Goal: Information Seeking & Learning: Learn about a topic

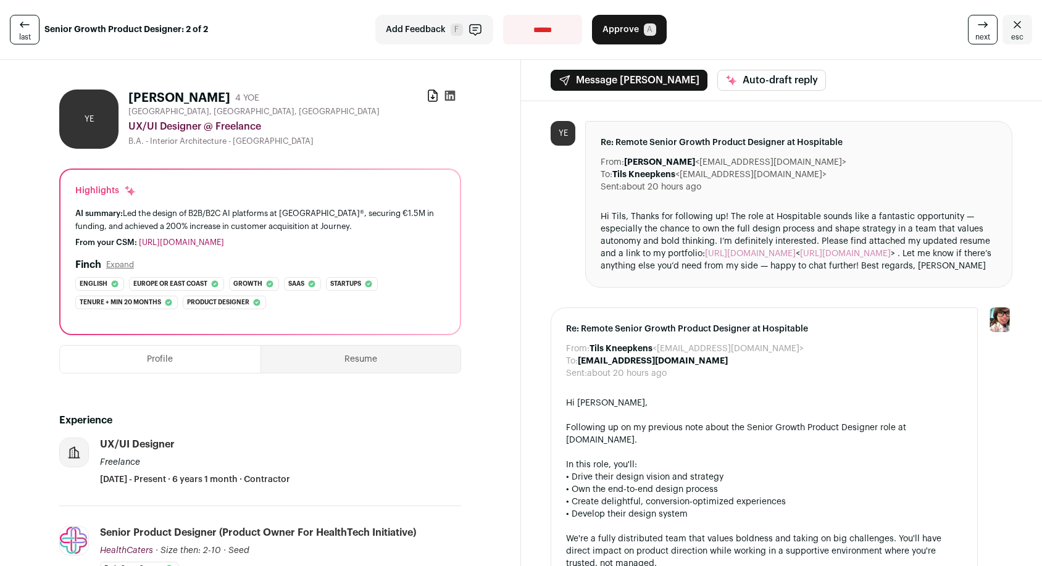
click at [195, 241] on link "[URL][DOMAIN_NAME]" at bounding box center [181, 242] width 85 height 8
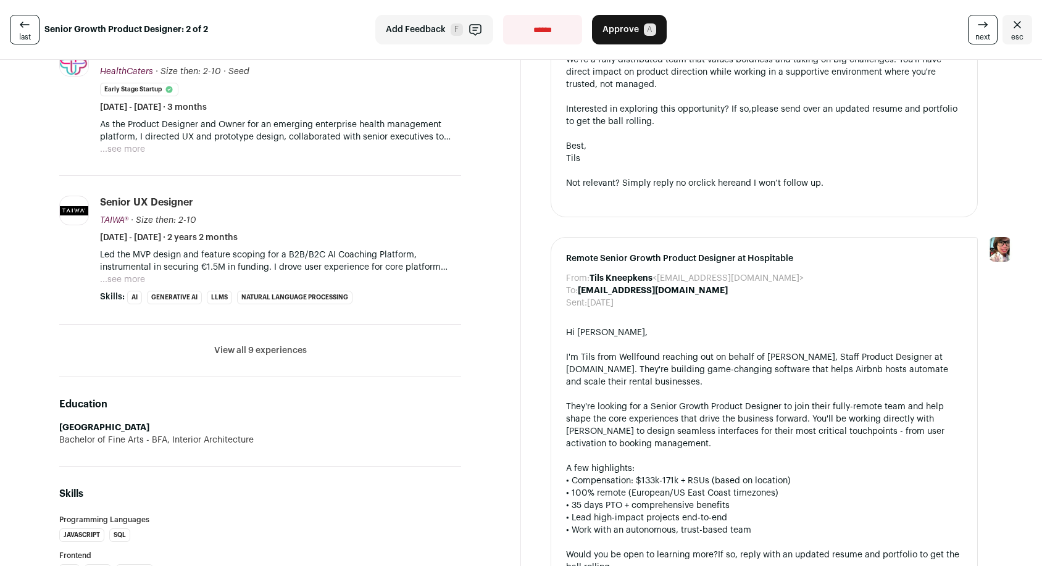
scroll to position [483, 0]
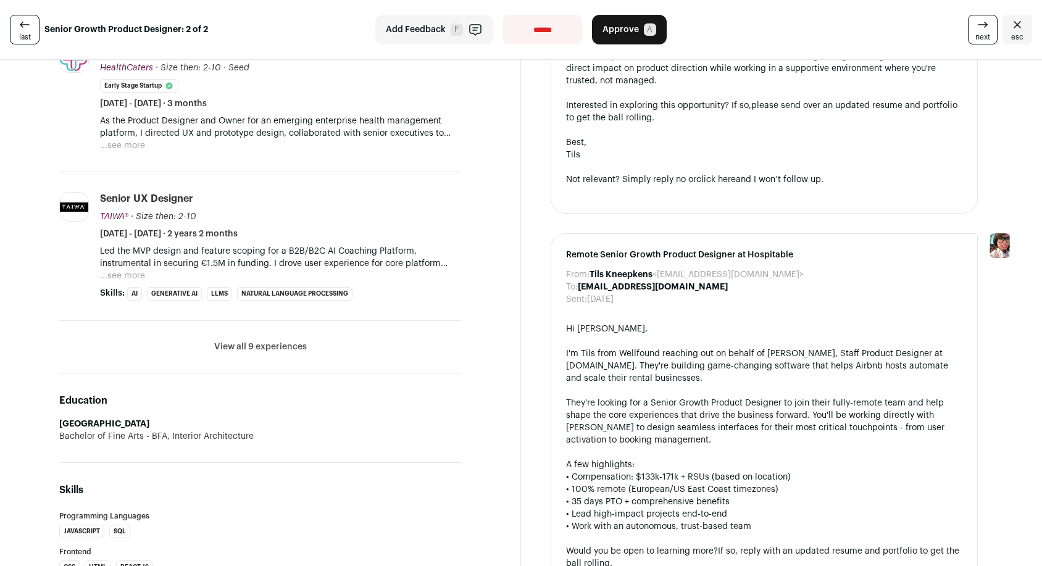
click at [277, 338] on li "View all 9 experiences View less" at bounding box center [260, 347] width 402 height 52
click at [277, 348] on button "View all 9 experiences" at bounding box center [260, 347] width 93 height 12
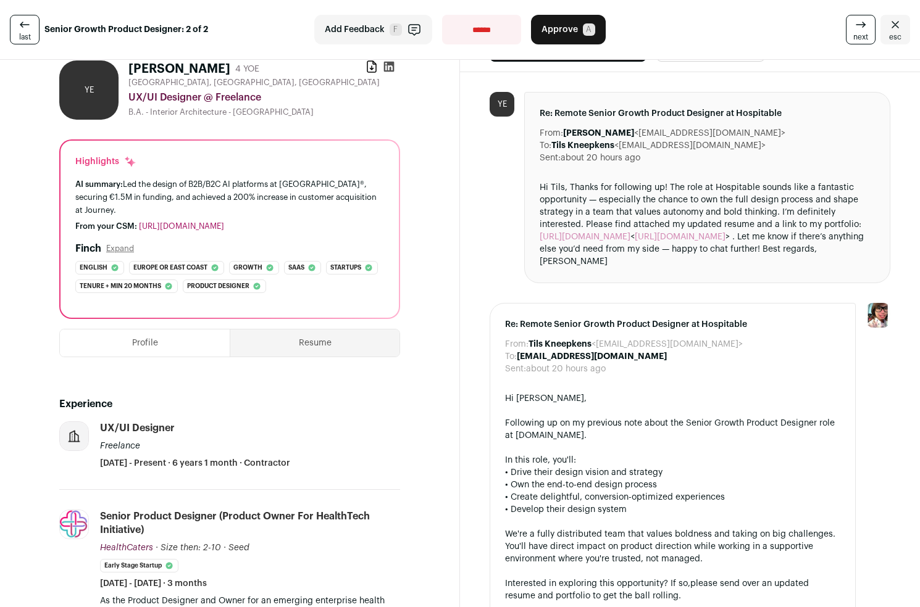
scroll to position [0, 0]
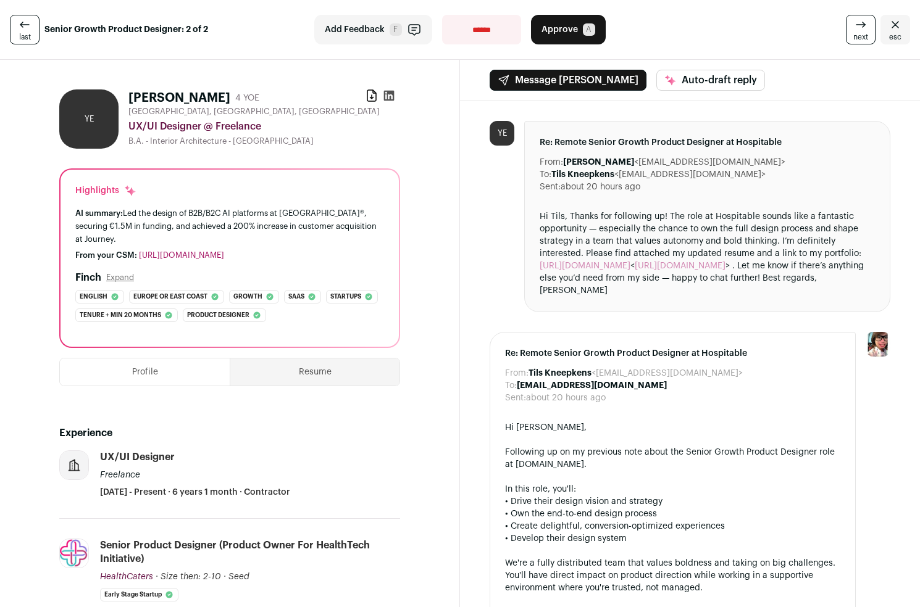
click at [600, 265] on link "[URL][DOMAIN_NAME]" at bounding box center [584, 266] width 91 height 9
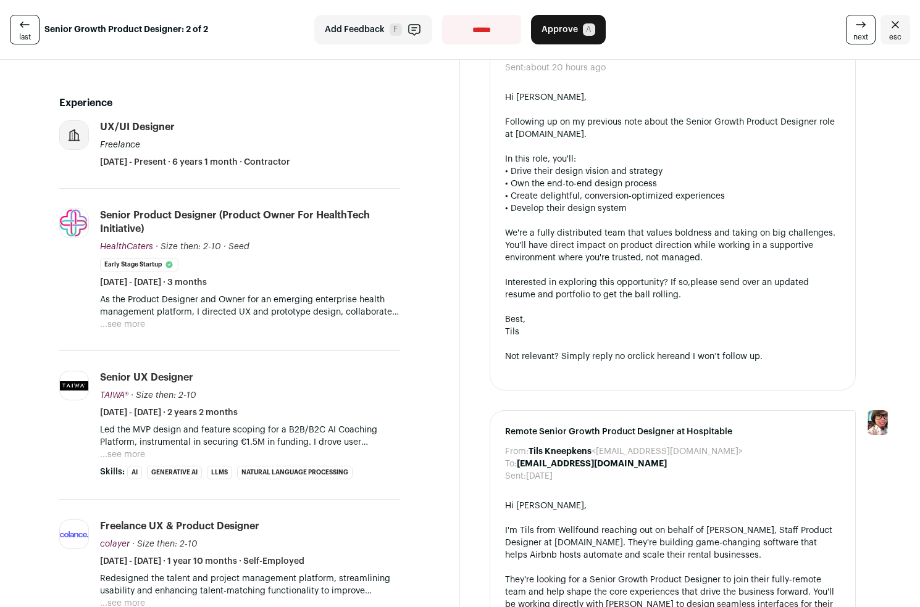
scroll to position [416, 0]
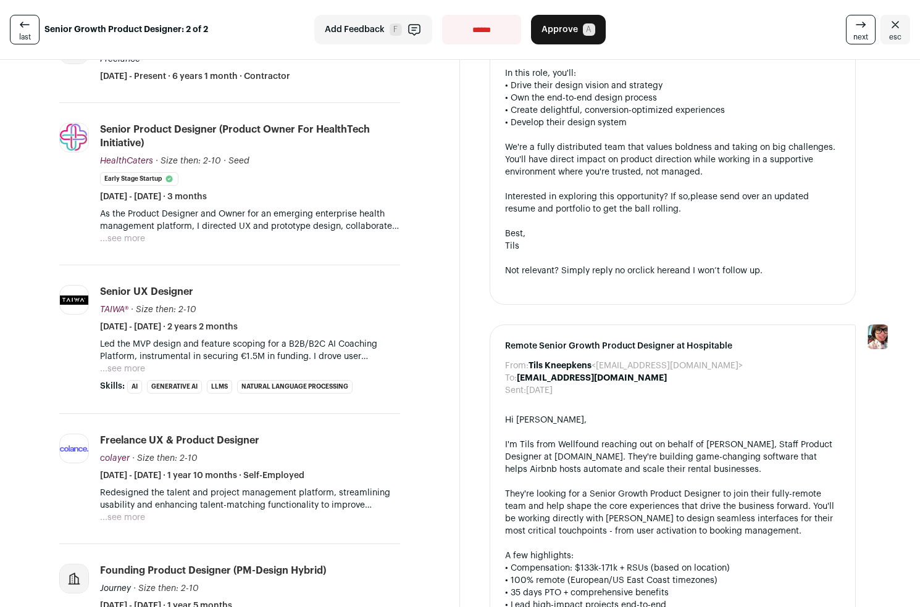
click at [138, 233] on button "...see more" at bounding box center [122, 239] width 45 height 12
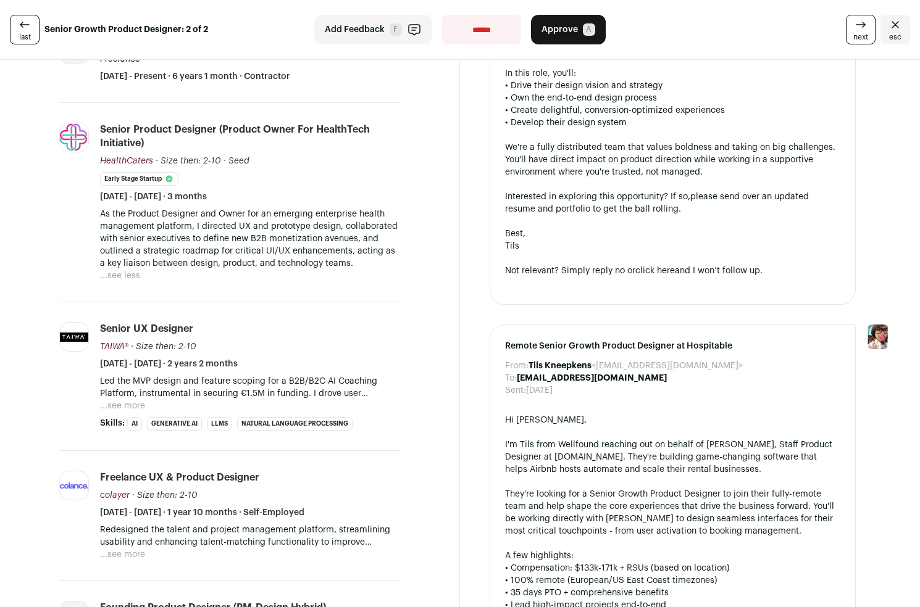
click at [128, 400] on button "...see more" at bounding box center [122, 406] width 45 height 12
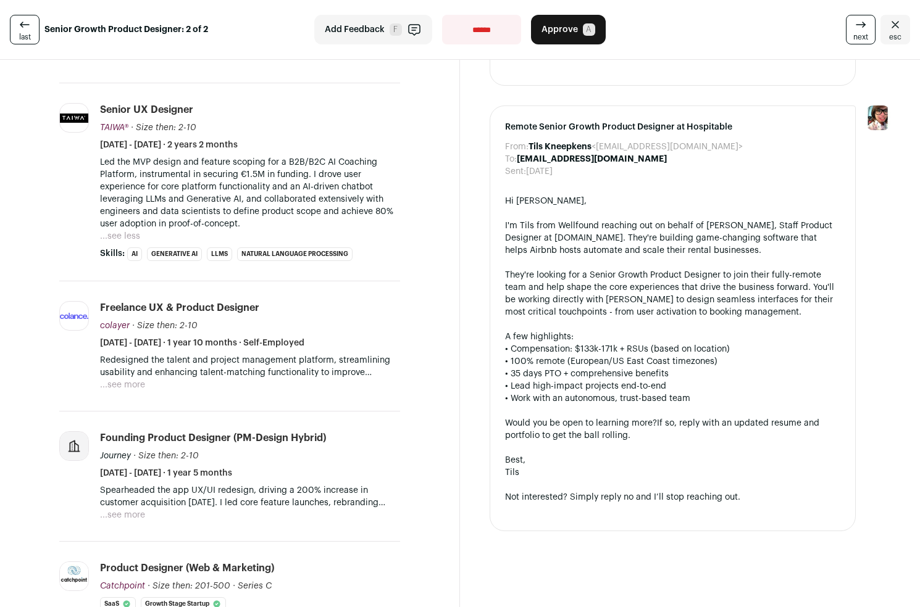
scroll to position [638, 0]
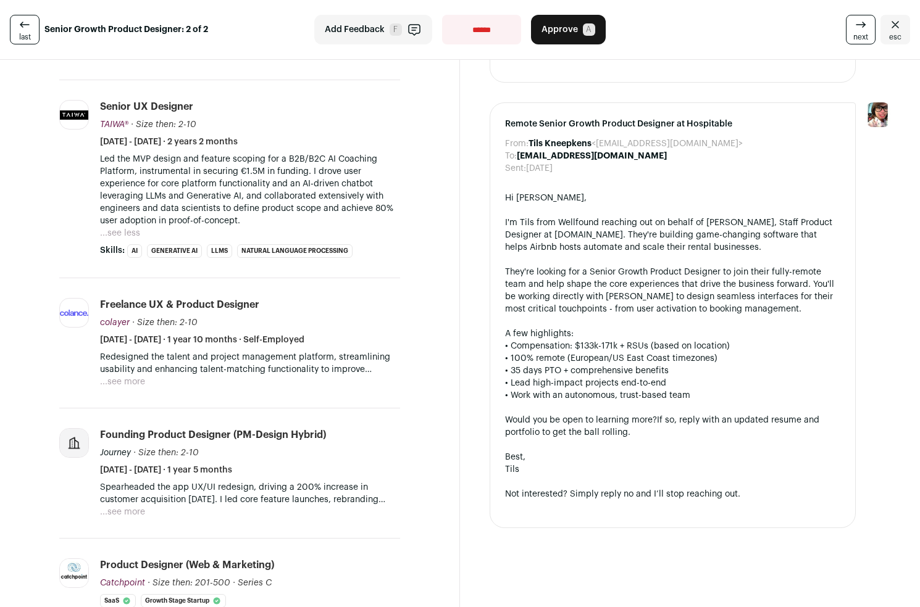
click at [129, 376] on button "...see more" at bounding box center [122, 382] width 45 height 12
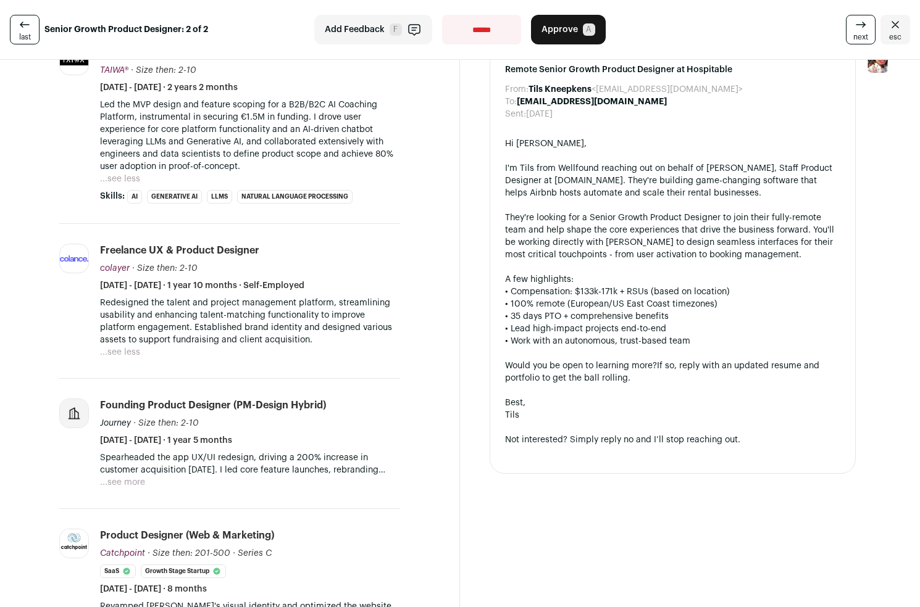
scroll to position [716, 0]
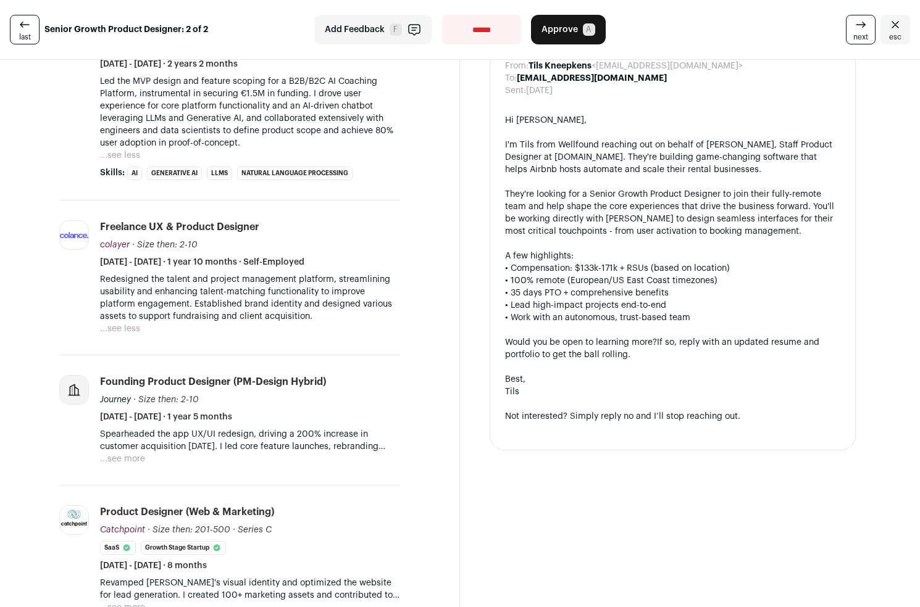
click at [138, 458] on li "Founding Product Designer (PM-Design hybrid) Journey · Size then: 2-10 Journey'…" at bounding box center [229, 421] width 341 height 130
click at [136, 453] on button "...see more" at bounding box center [122, 459] width 45 height 12
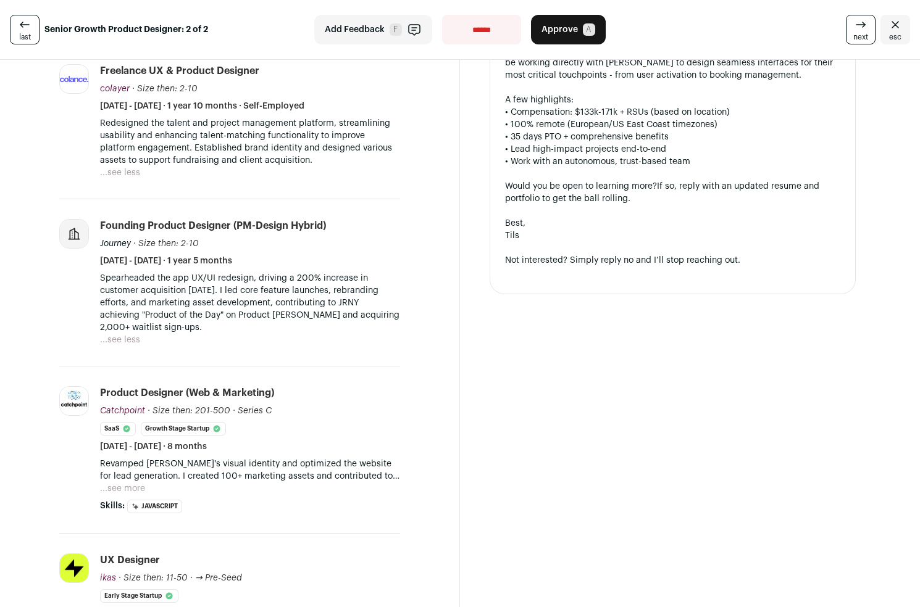
scroll to position [881, 0]
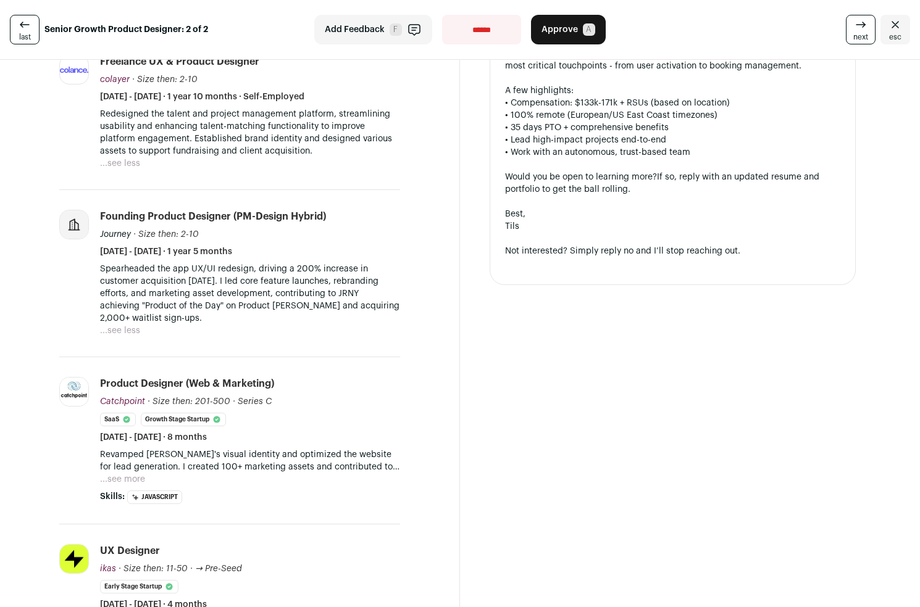
click at [127, 473] on button "...see more" at bounding box center [122, 479] width 45 height 12
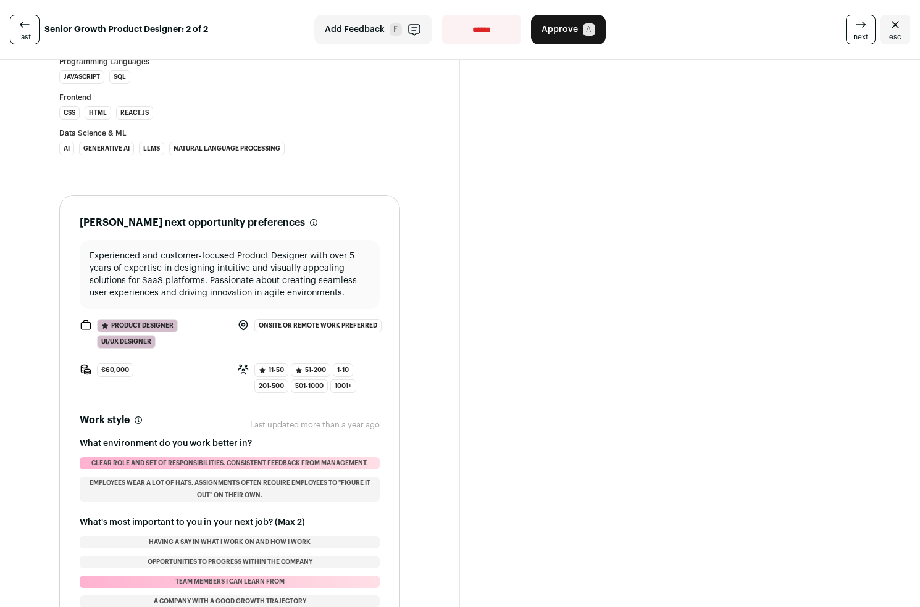
scroll to position [2036, 0]
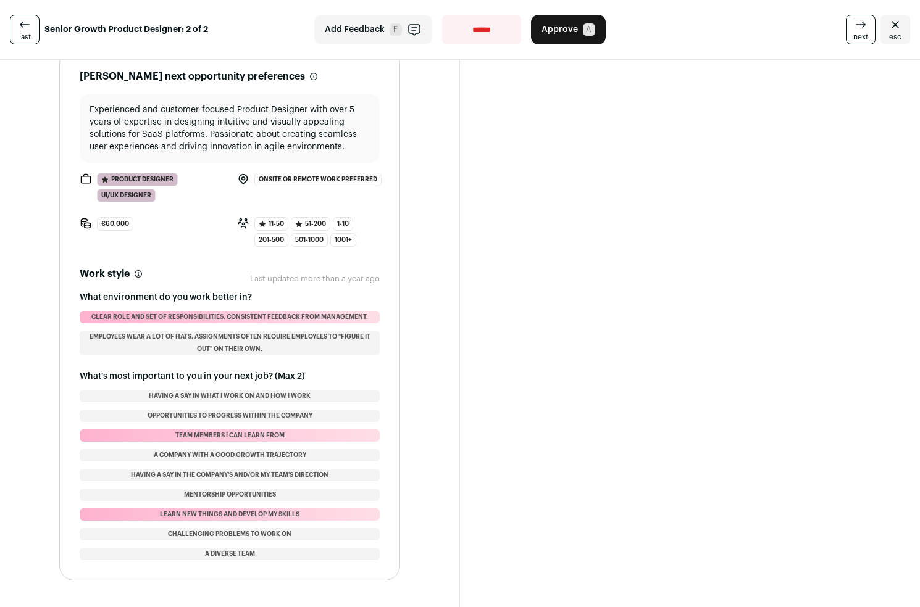
drag, startPoint x: 91, startPoint y: 304, endPoint x: 383, endPoint y: 302, distance: 292.0
click at [383, 302] on section "[PERSON_NAME] next opportunity preferences These preferences are usually not de…" at bounding box center [229, 315] width 341 height 532
copy li "Clear role and set of responsibilities. Consistent feedback from management."
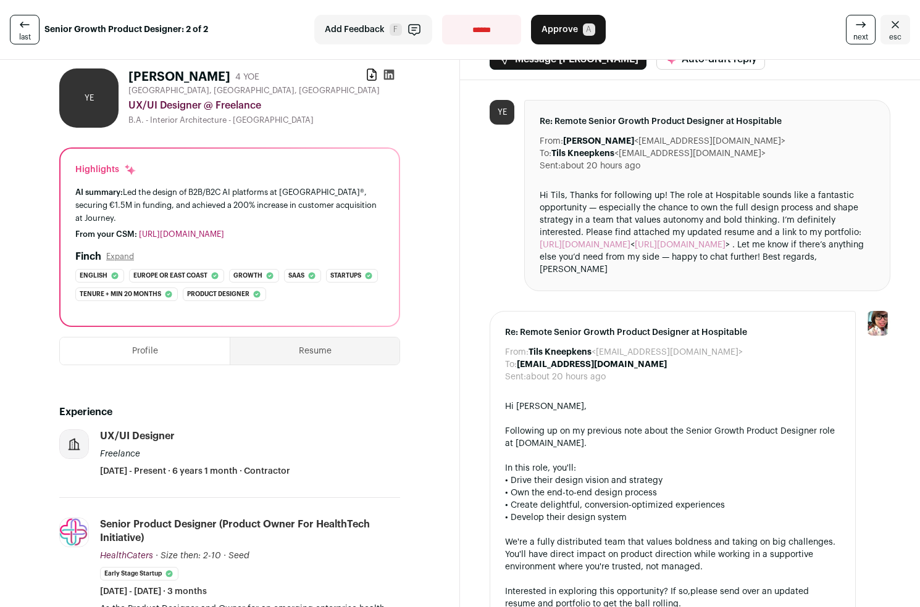
scroll to position [0, 0]
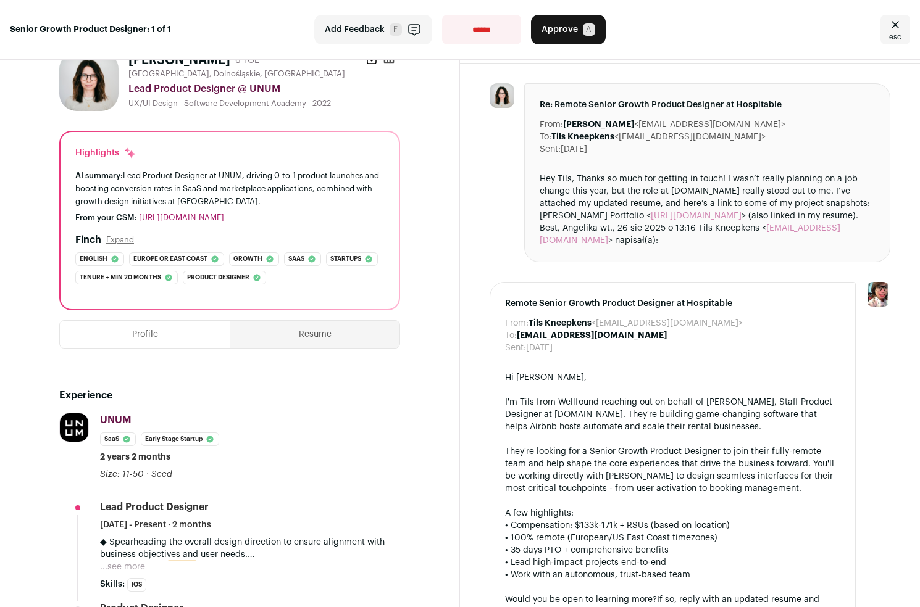
scroll to position [43, 0]
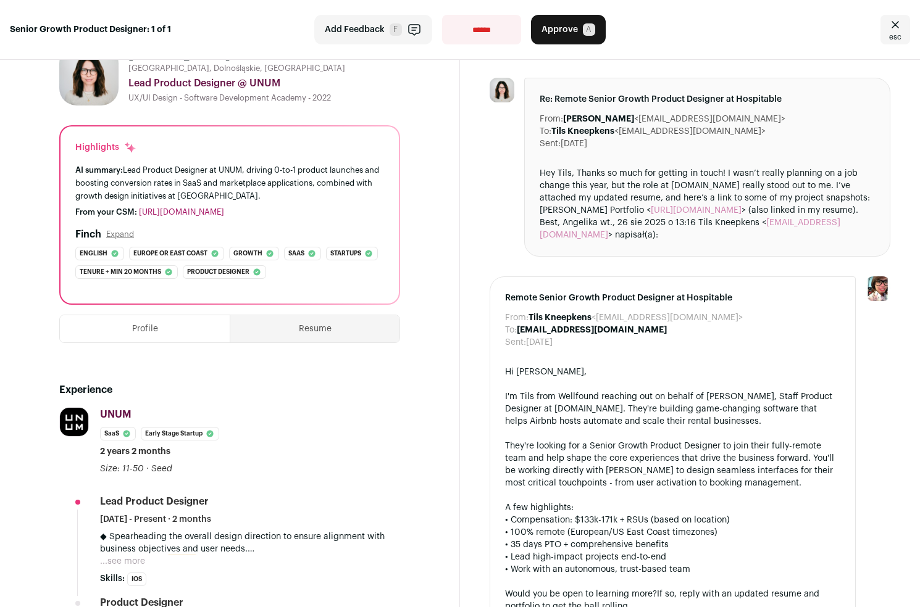
click at [686, 205] on div "Hey Tils, Thanks so much for getting in touch! I wasn’t really planning on a jo…" at bounding box center [706, 204] width 335 height 74
click at [686, 207] on link "https://dribbble.com/angelikaceborska" at bounding box center [696, 210] width 91 height 9
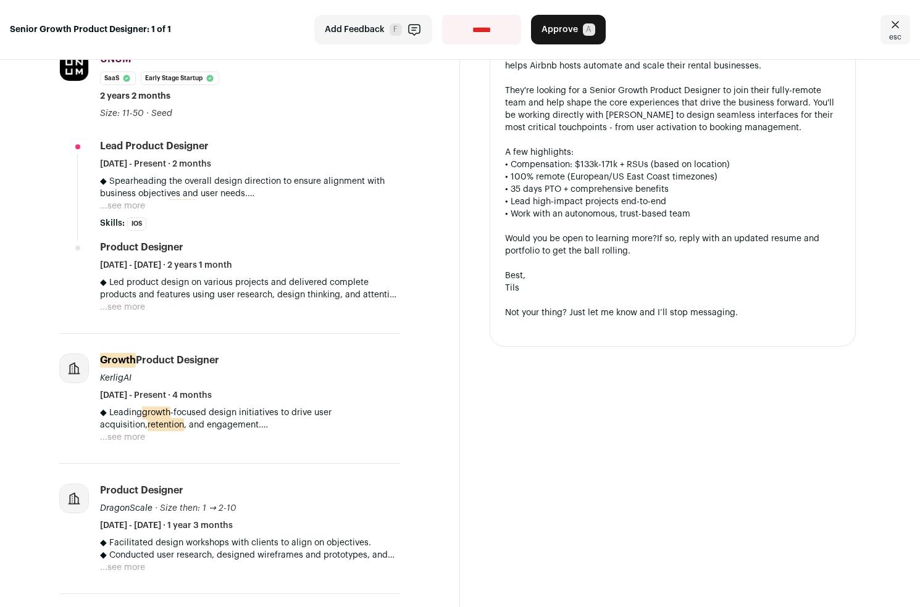
scroll to position [518, 0]
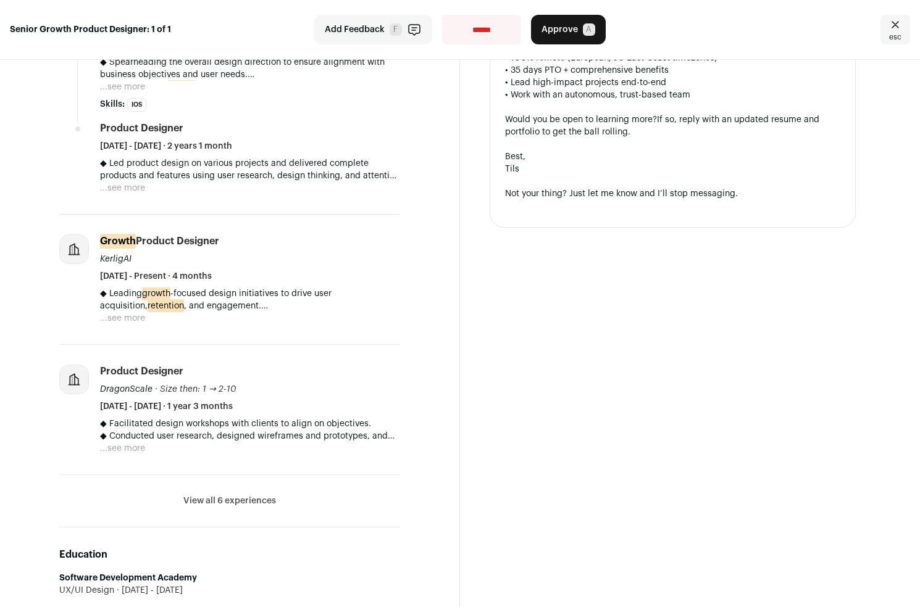
click at [127, 319] on button "...see more" at bounding box center [122, 318] width 45 height 12
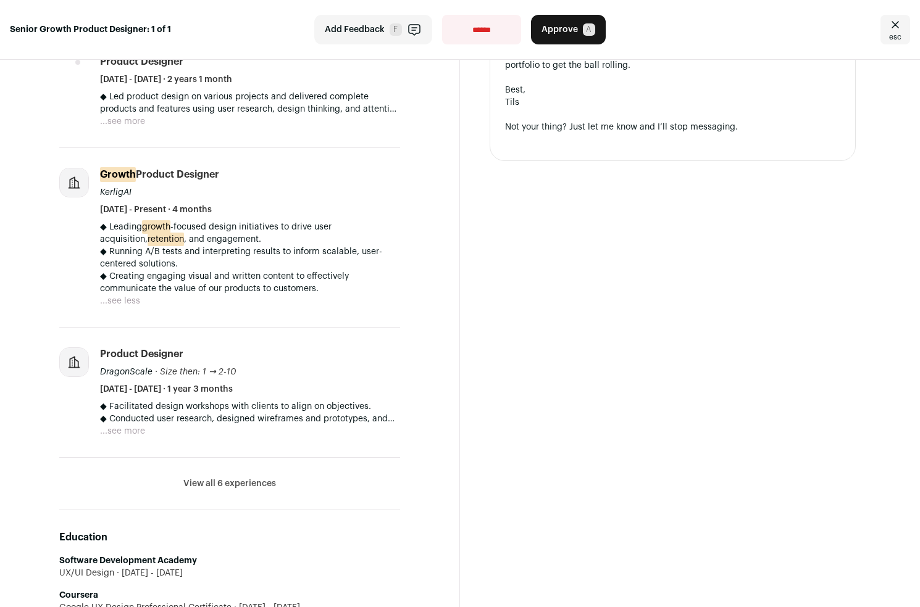
scroll to position [609, 0]
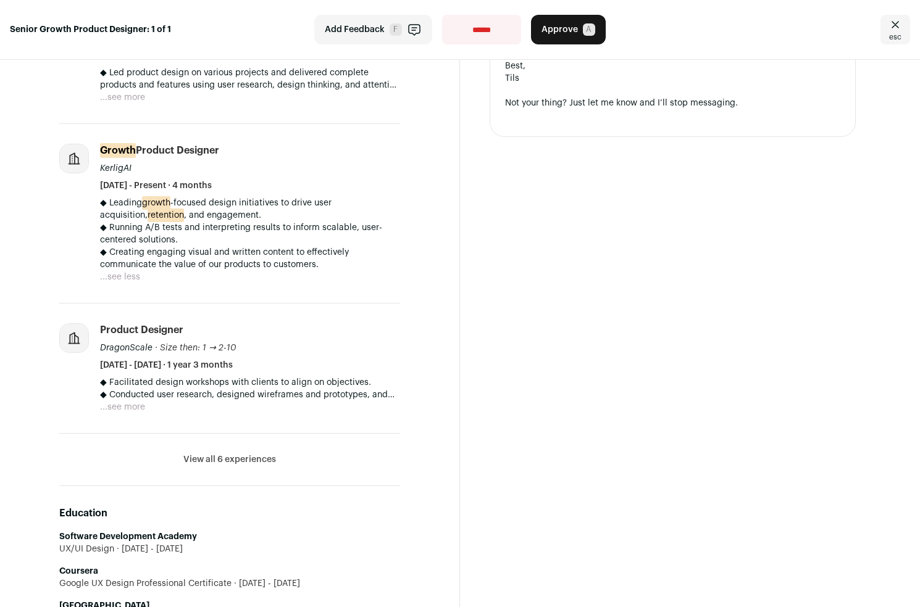
click at [136, 411] on button "...see more" at bounding box center [122, 407] width 45 height 12
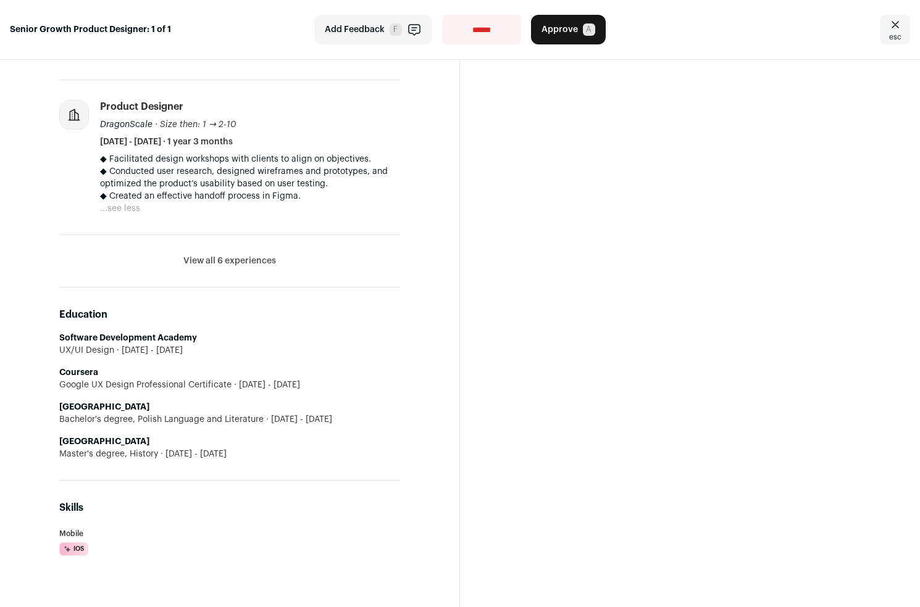
scroll to position [840, 0]
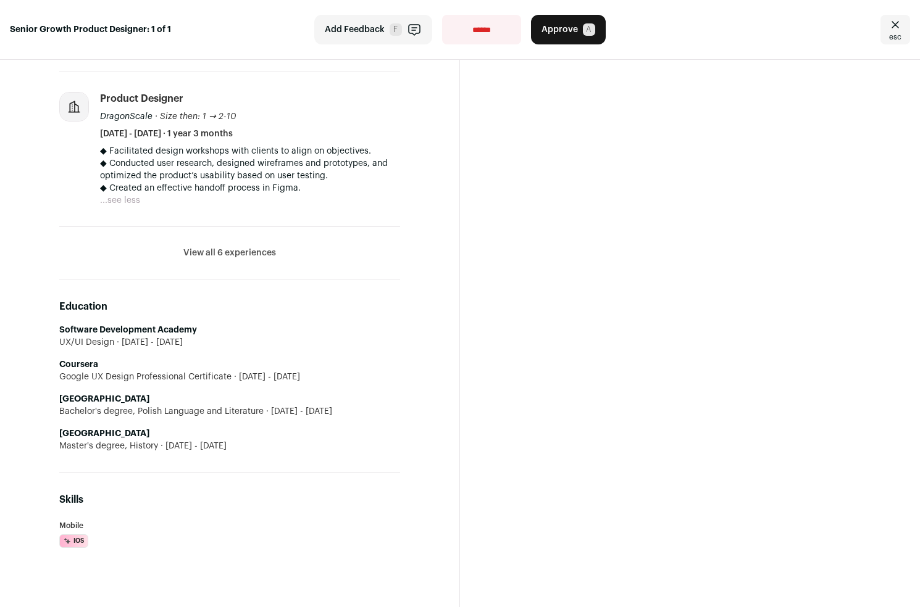
click at [230, 254] on button "View all 6 experiences" at bounding box center [229, 253] width 93 height 12
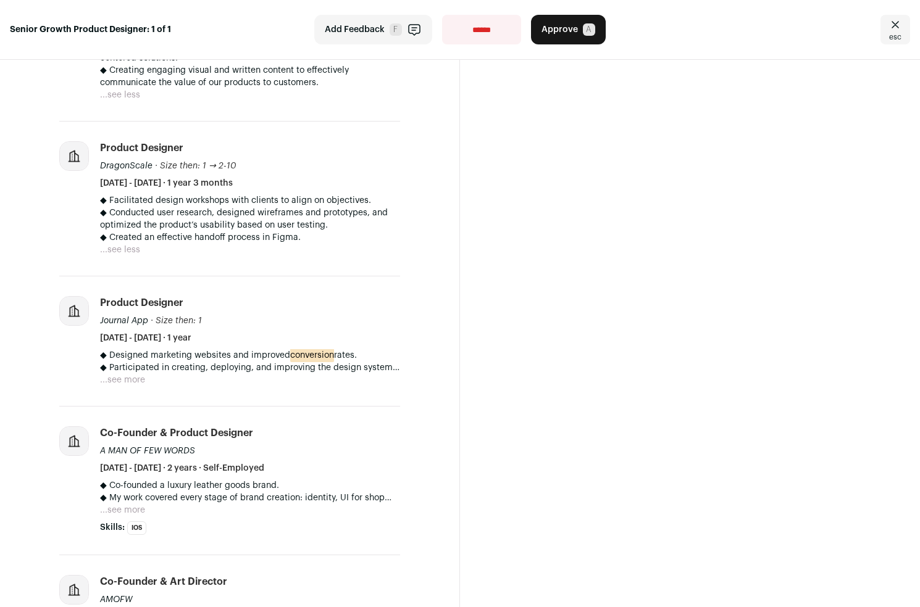
scroll to position [0, 0]
